Goal: Information Seeking & Learning: Learn about a topic

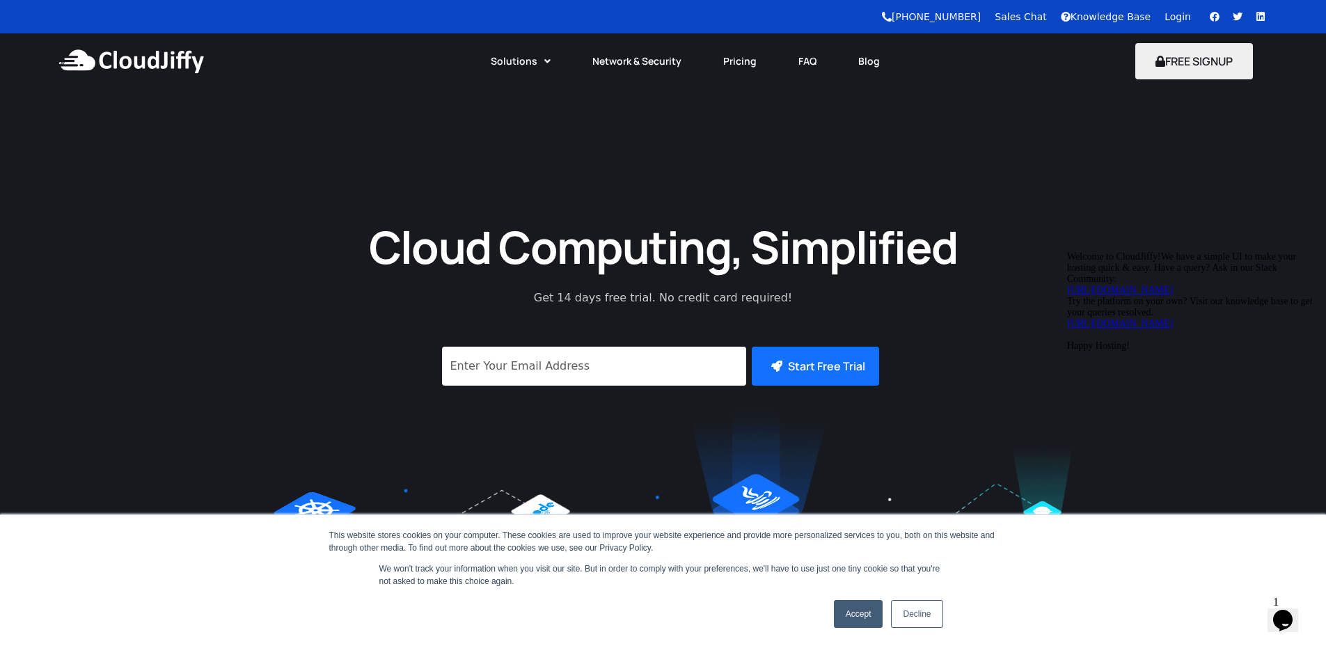
click at [839, 617] on link "Accept" at bounding box center [858, 614] width 49 height 28
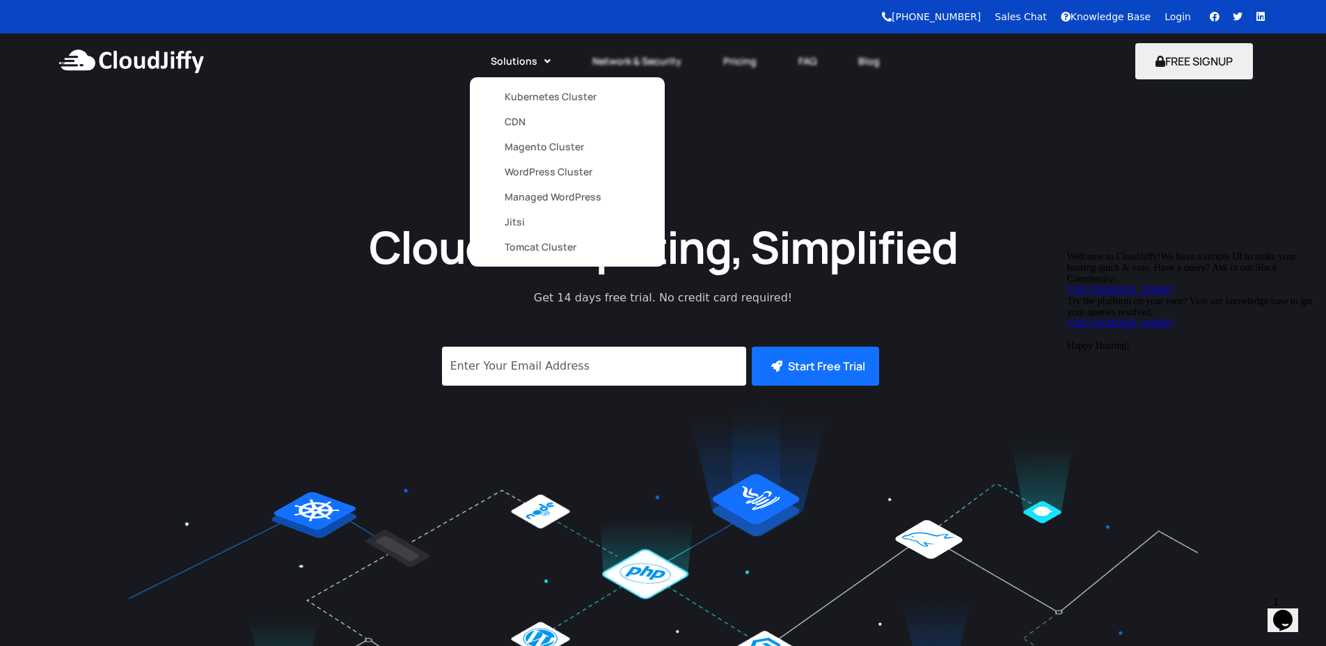
drag, startPoint x: 522, startPoint y: 144, endPoint x: 521, endPoint y: 159, distance: 15.3
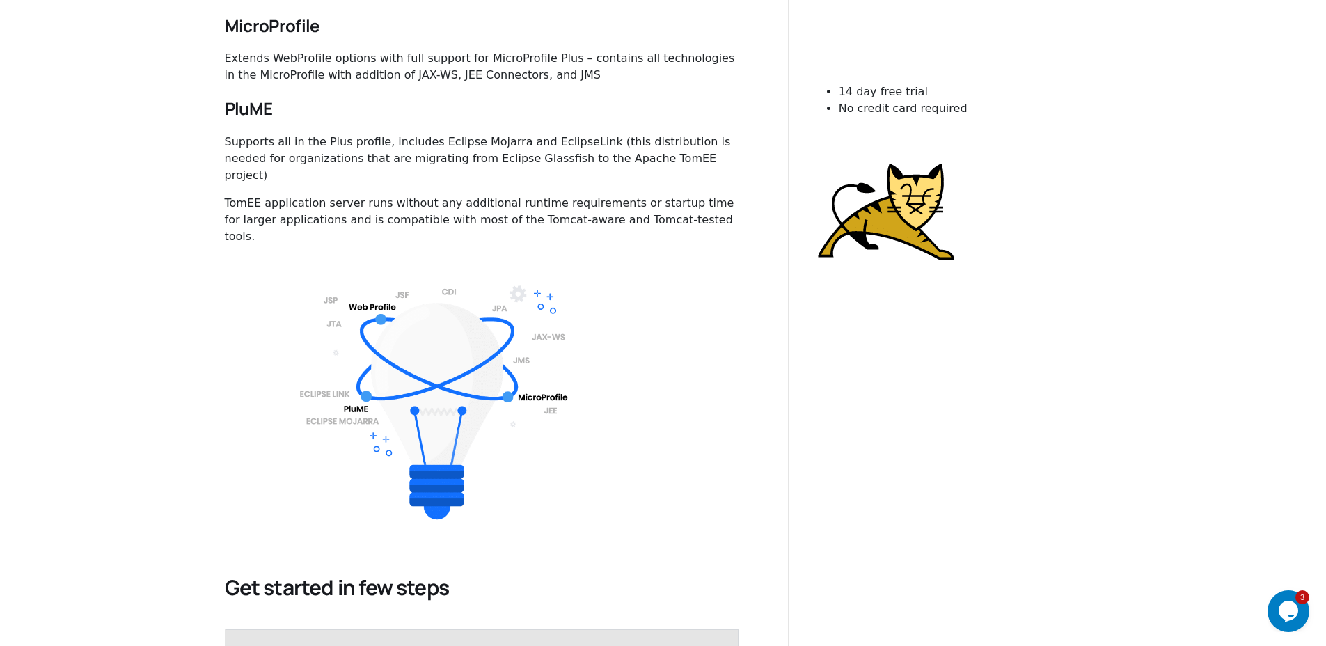
scroll to position [1253, 0]
